Goal: Communication & Community: Answer question/provide support

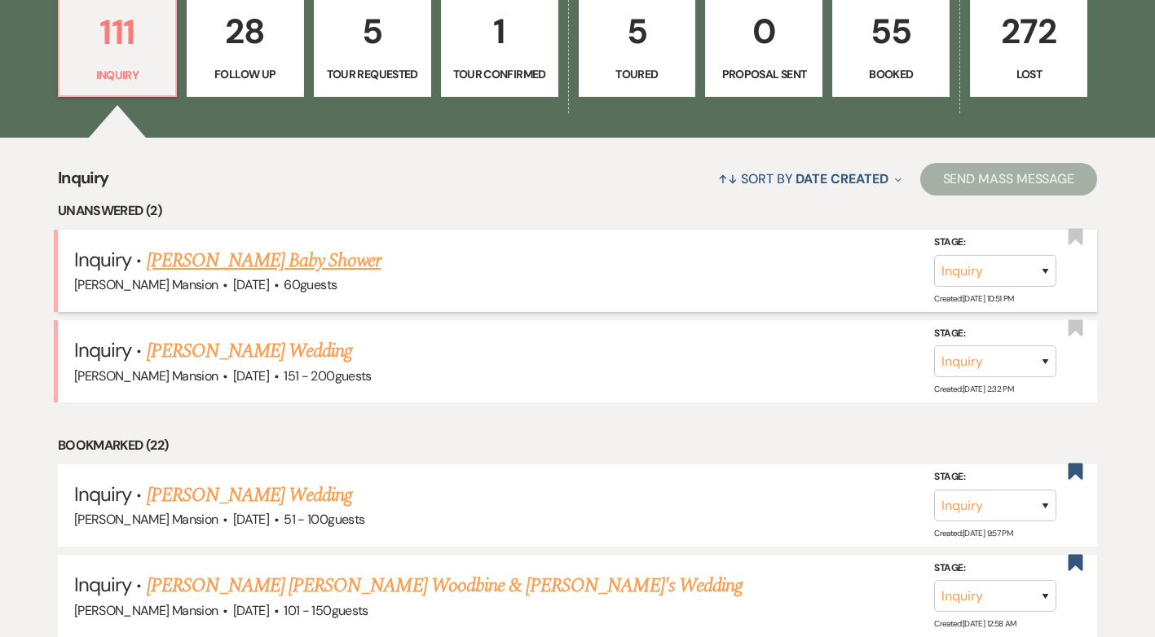
click at [266, 257] on link "[PERSON_NAME] Baby Shower" at bounding box center [264, 260] width 235 height 29
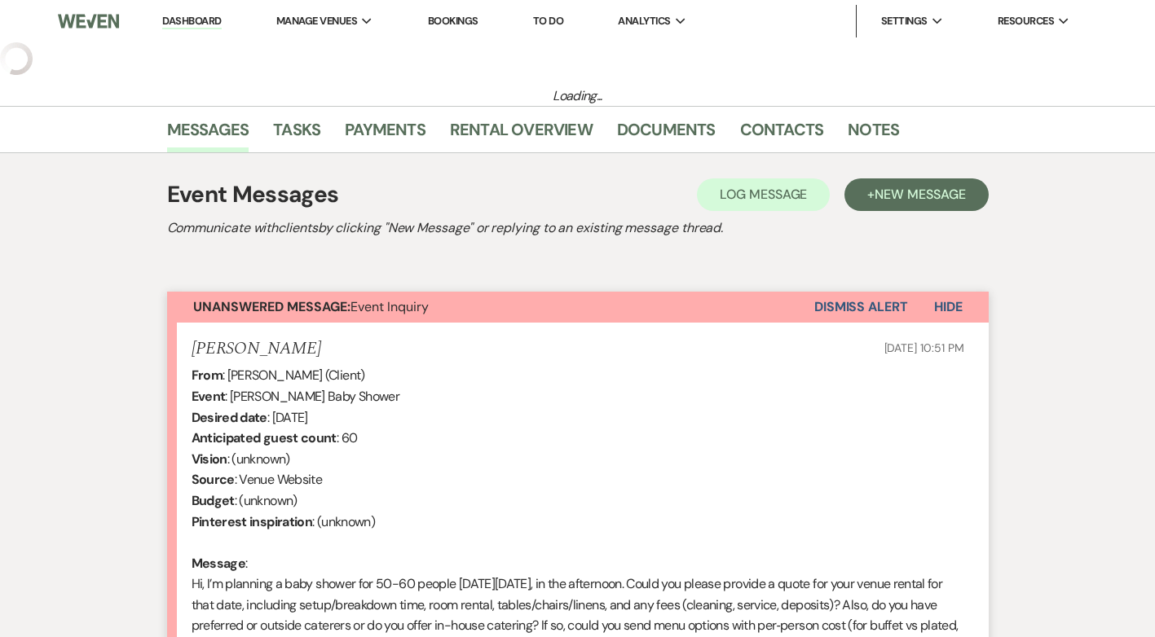
select select "5"
select select "3"
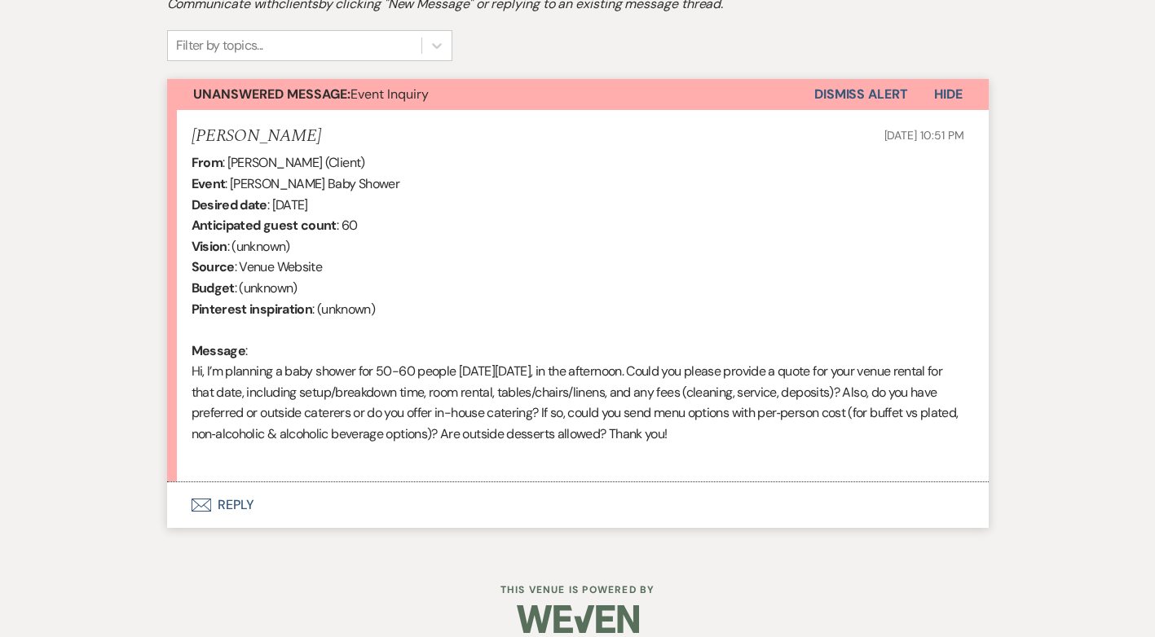
scroll to position [548, 0]
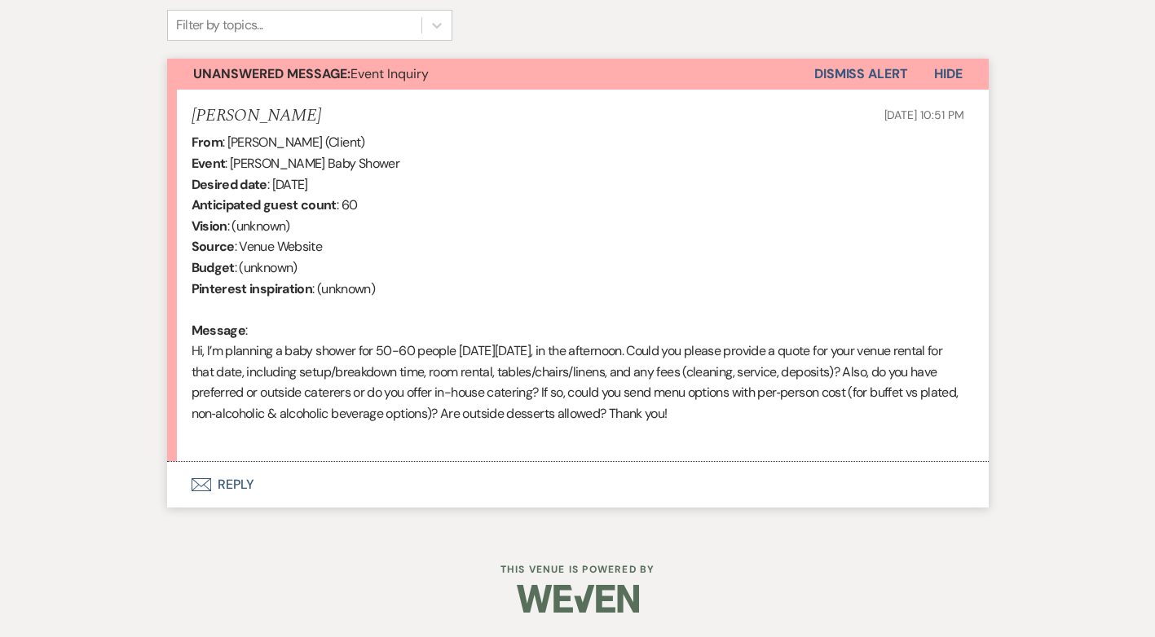
click at [242, 481] on button "Envelope Reply" at bounding box center [577, 485] width 821 height 46
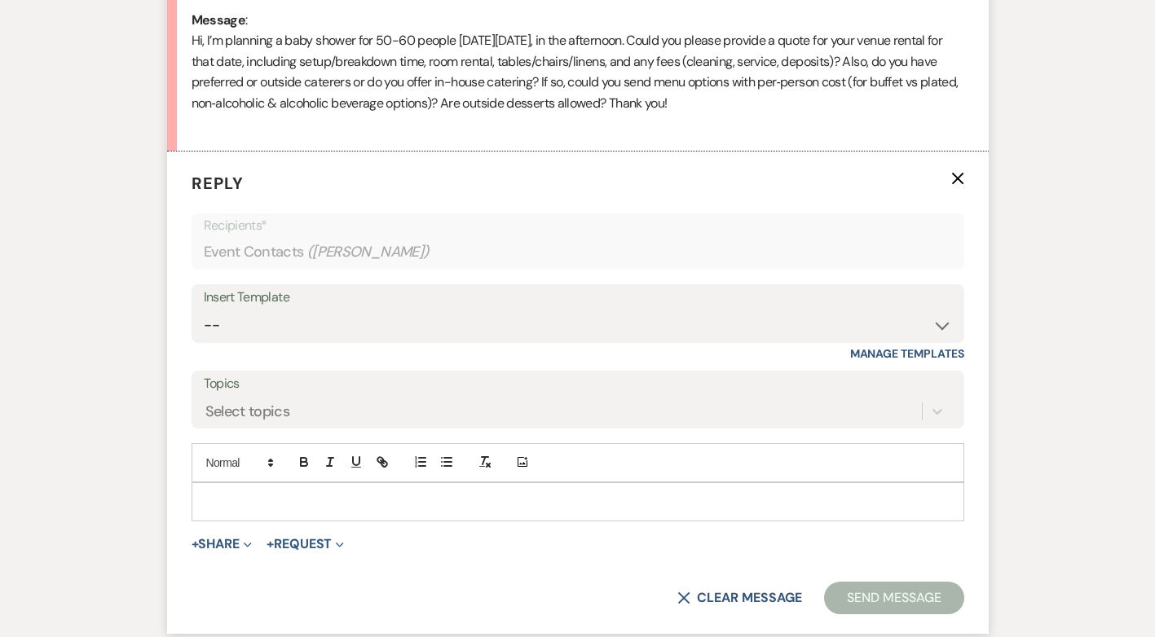
scroll to position [859, 0]
click at [935, 327] on select "-- Initial Inquiry Response Tour Request Response Follow Up Contract (Pre-Booke…" at bounding box center [578, 325] width 748 height 32
select select "4240"
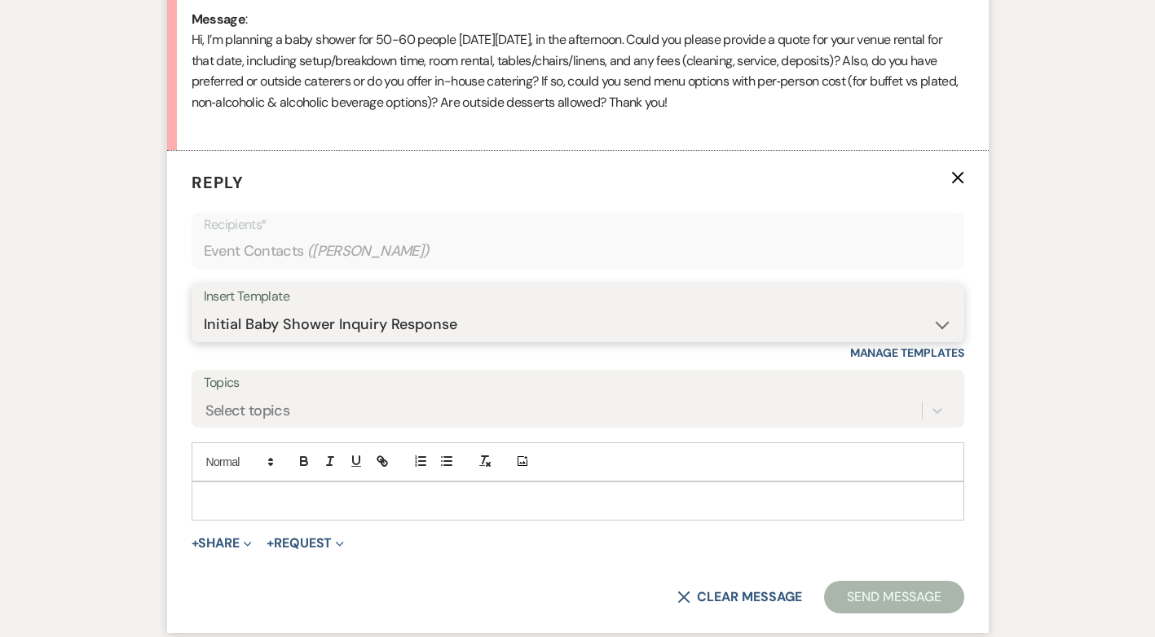
click at [204, 309] on select "-- Initial Inquiry Response Tour Request Response Follow Up Contract (Pre-Booke…" at bounding box center [578, 325] width 748 height 32
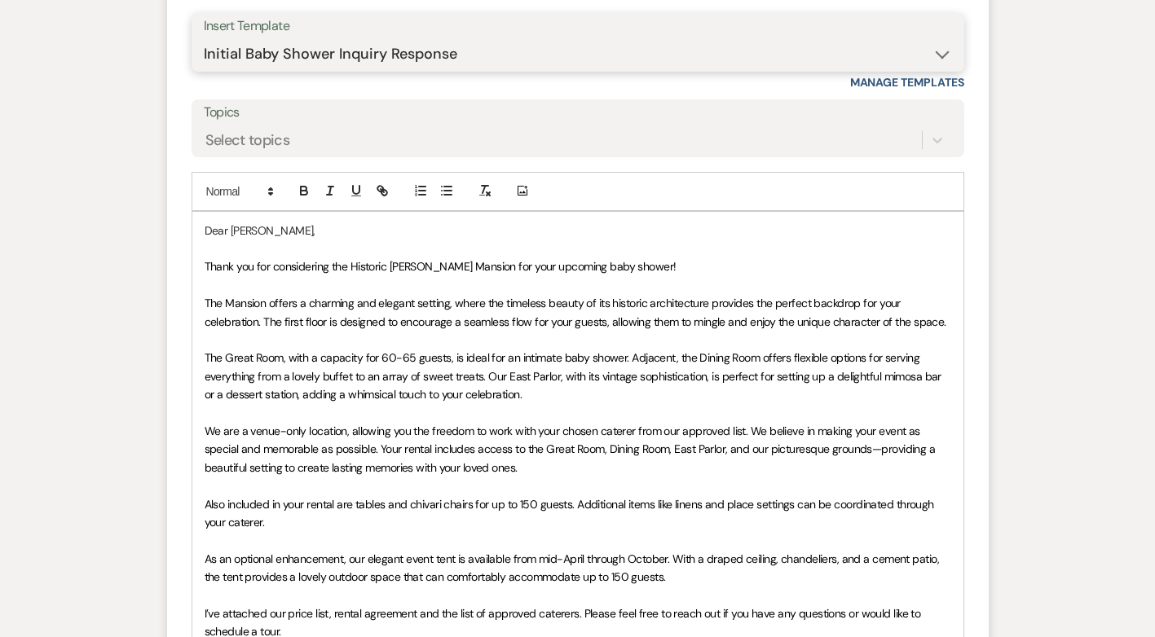
scroll to position [1185, 0]
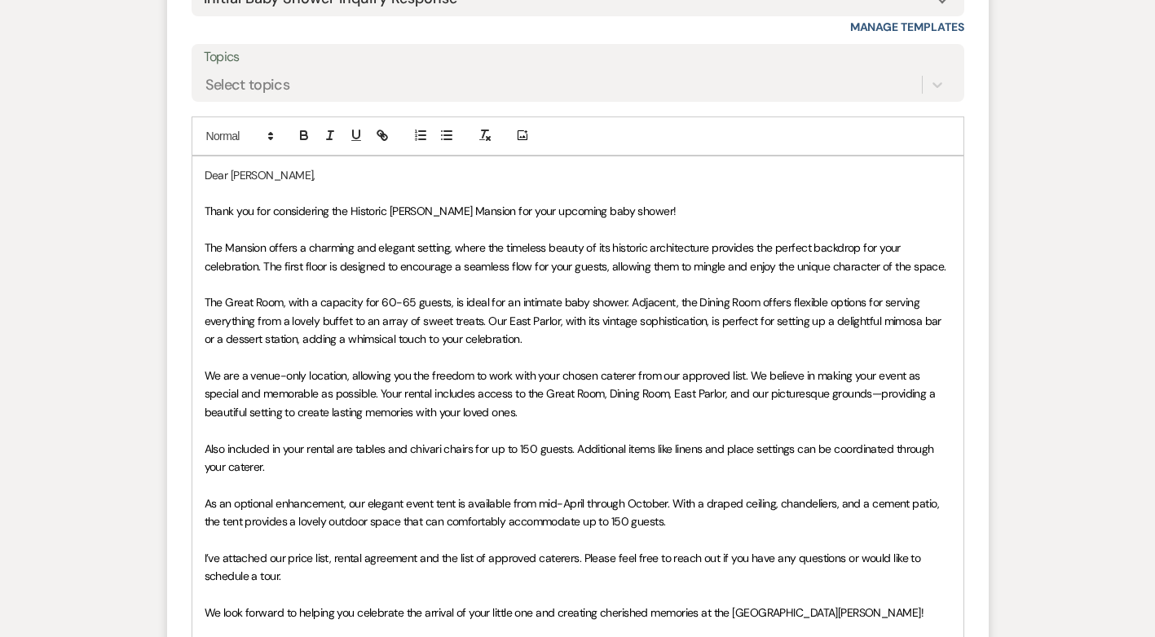
click at [658, 215] on p "Thank you for considering the Historic [PERSON_NAME] Mansion for your upcoming …" at bounding box center [578, 211] width 746 height 18
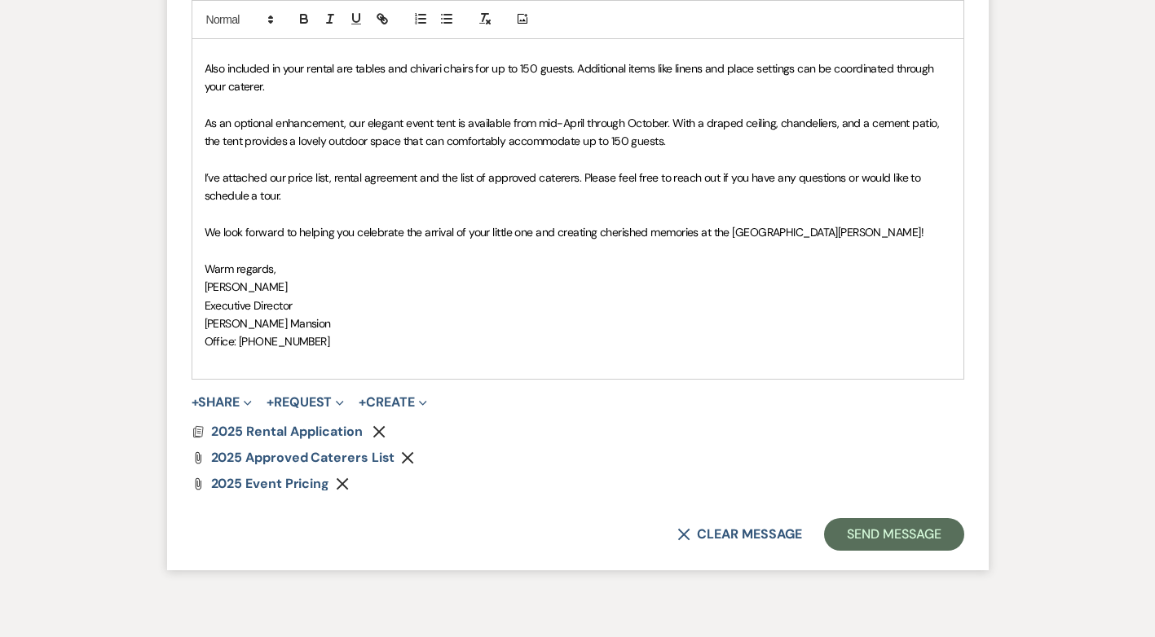
scroll to position [1592, 0]
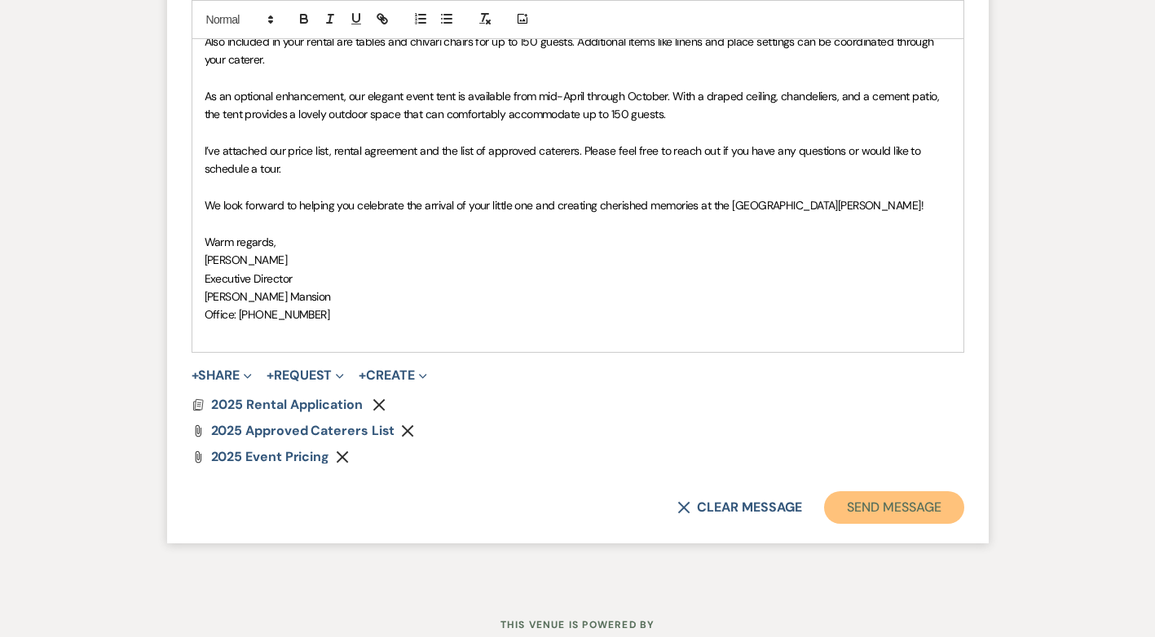
click at [889, 524] on button "Send Message" at bounding box center [893, 507] width 139 height 33
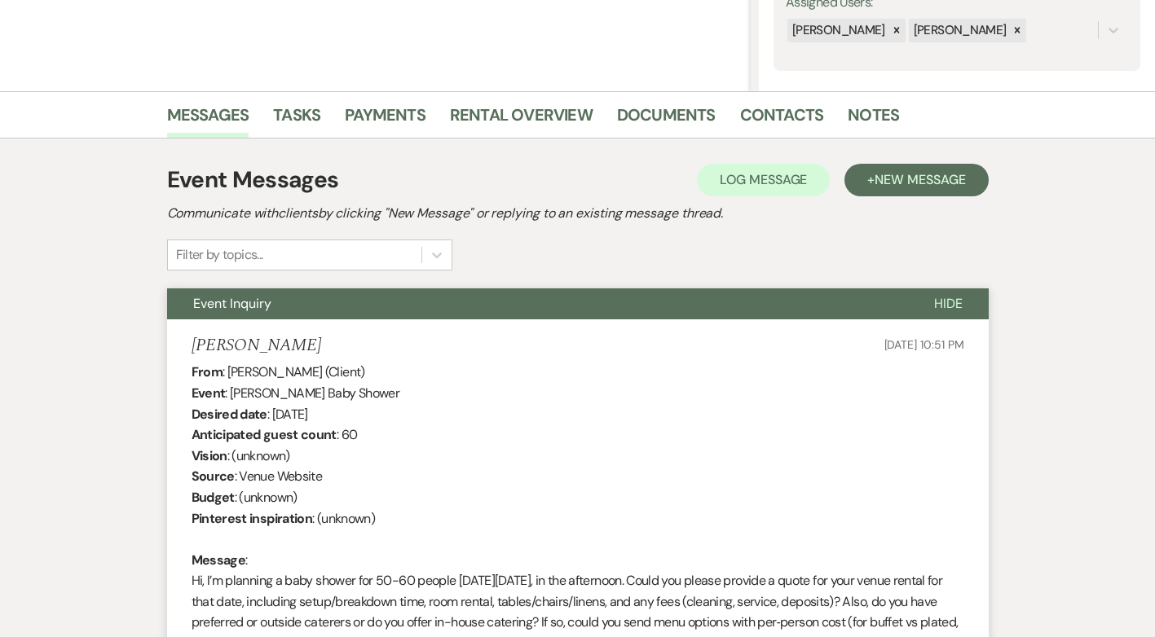
scroll to position [0, 0]
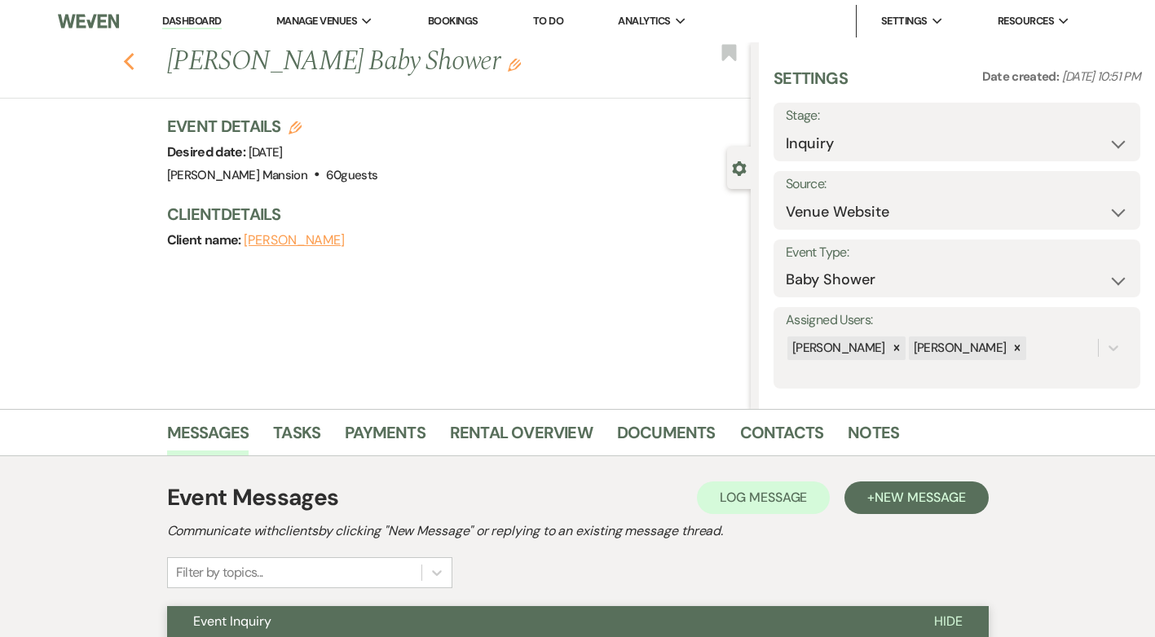
click at [135, 61] on icon "Previous" at bounding box center [129, 62] width 12 height 20
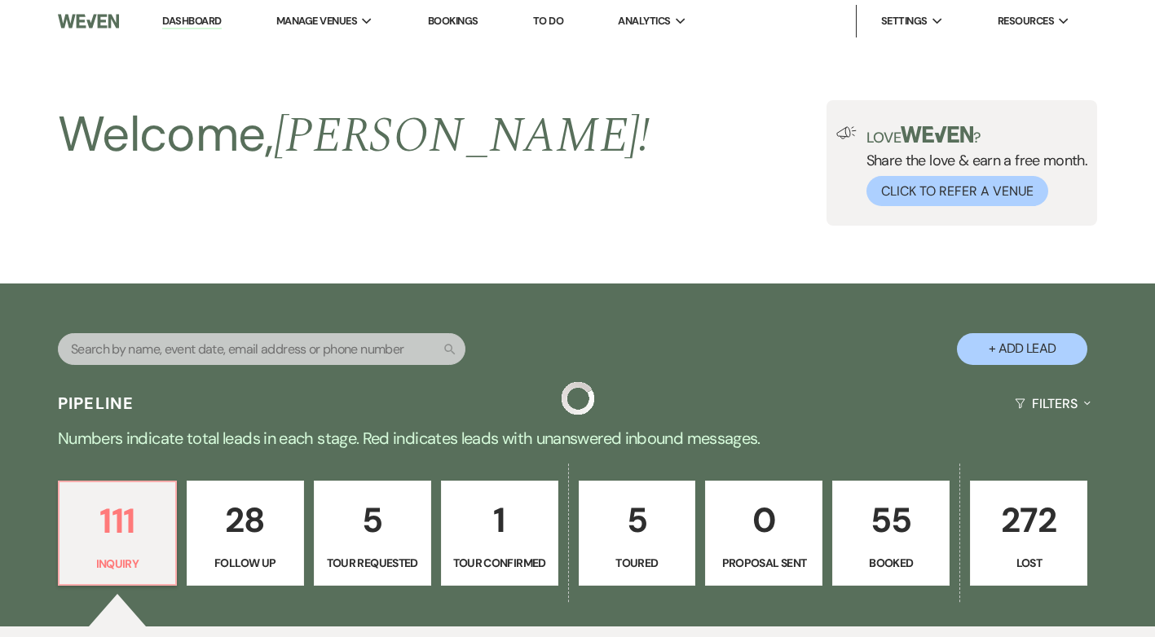
scroll to position [489, 0]
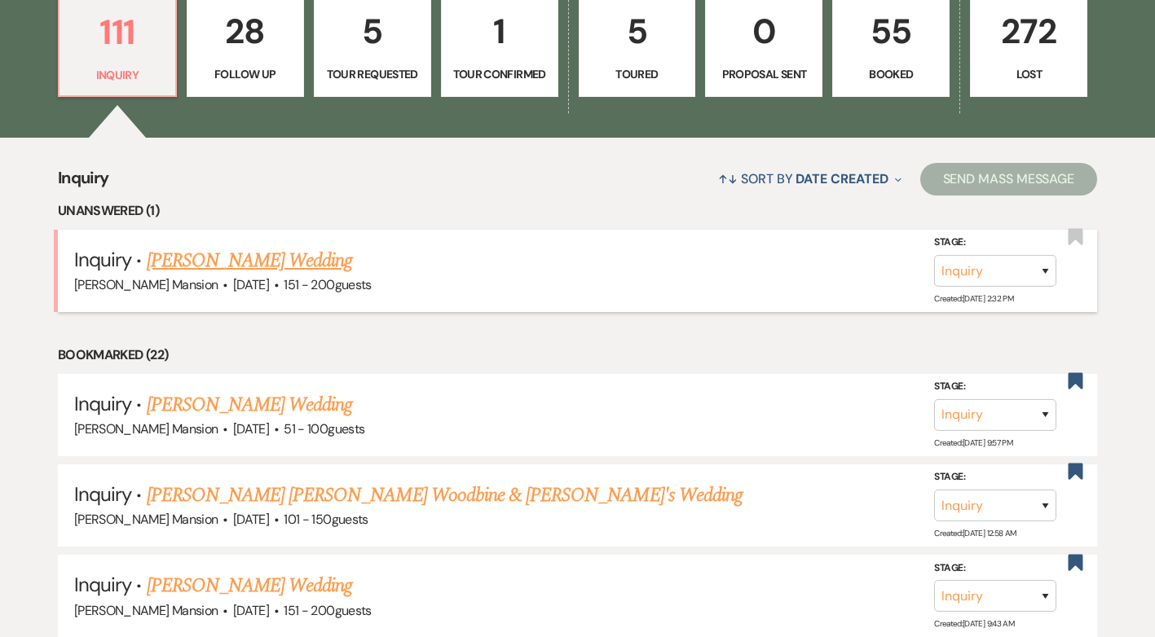
click at [307, 257] on link "[PERSON_NAME] Wedding" at bounding box center [250, 260] width 206 height 29
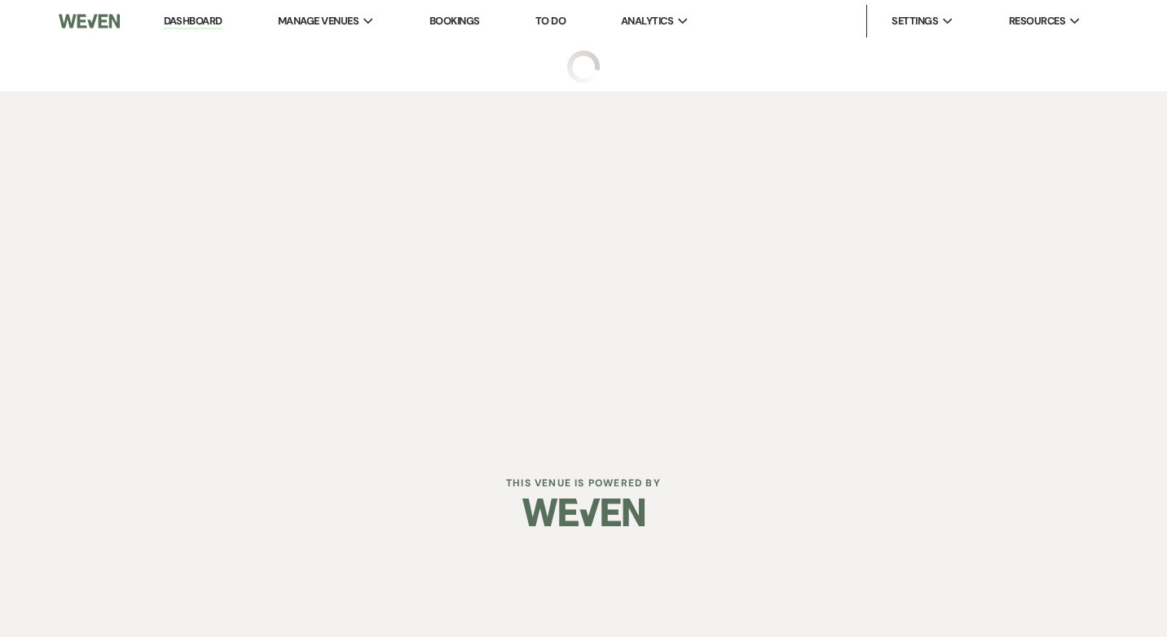
select select "2"
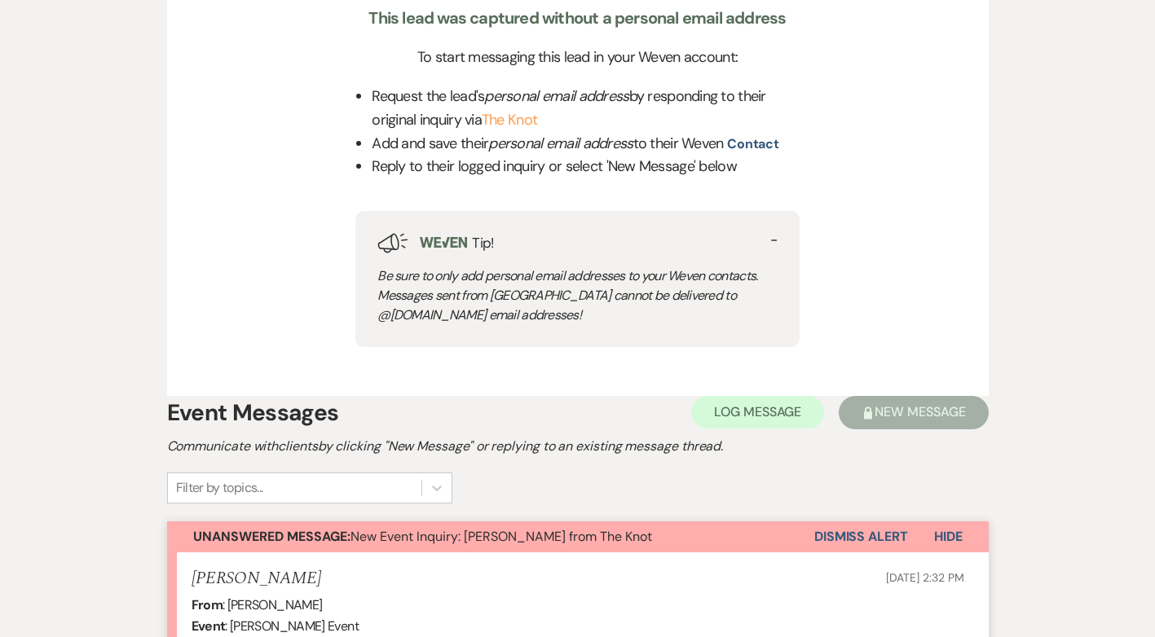
scroll to position [648, 0]
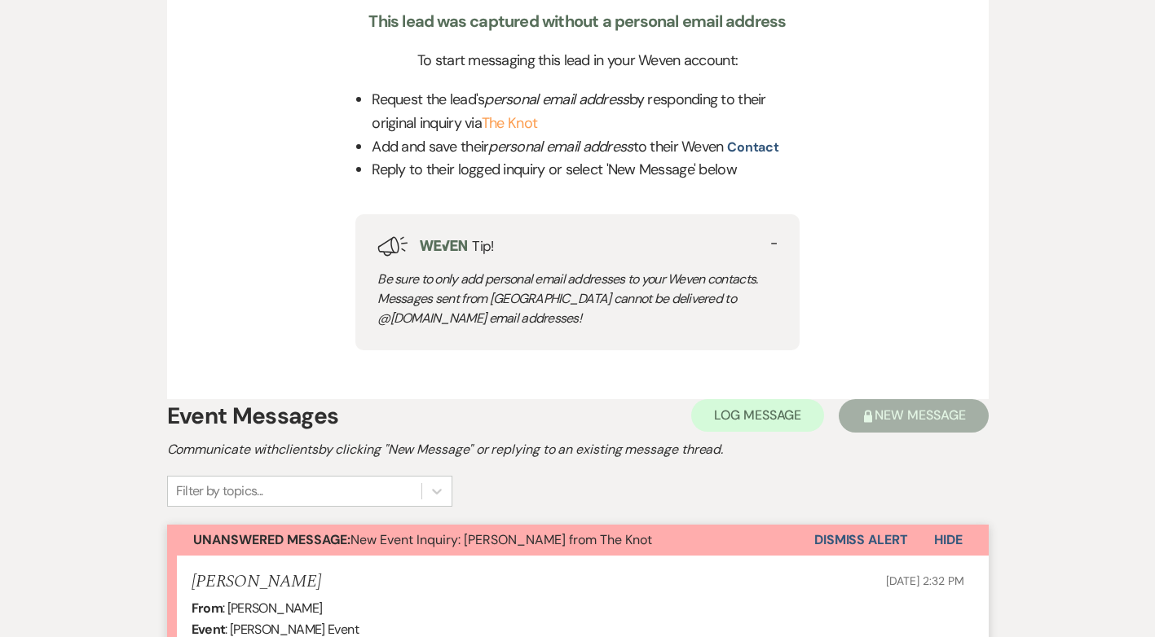
click at [866, 534] on button "Dismiss Alert" at bounding box center [861, 540] width 94 height 31
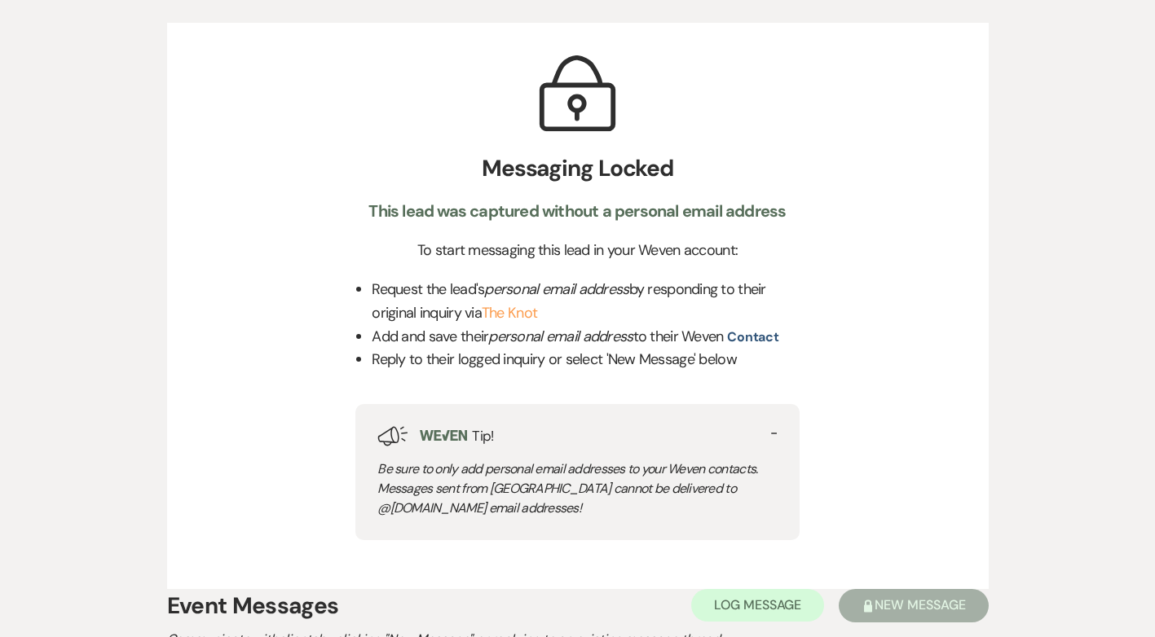
scroll to position [0, 0]
